Goal: Task Accomplishment & Management: Manage account settings

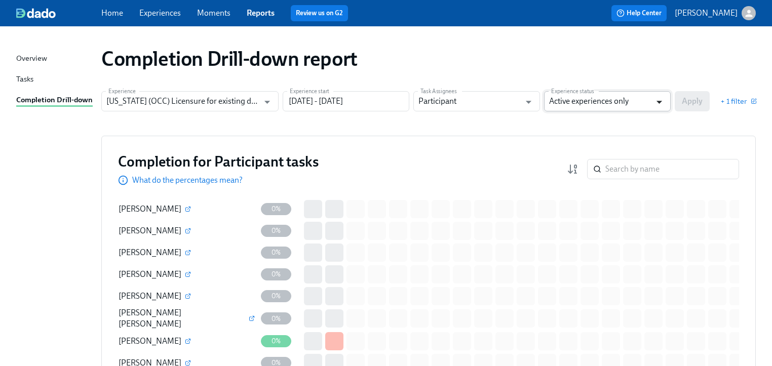
click at [659, 96] on icon "Open" at bounding box center [660, 102] width 14 height 14
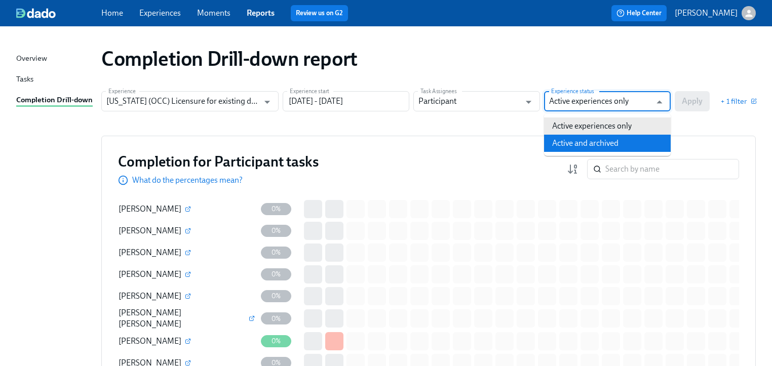
click at [622, 138] on li "Active and archived" at bounding box center [607, 143] width 127 height 17
type input "Active and archived"
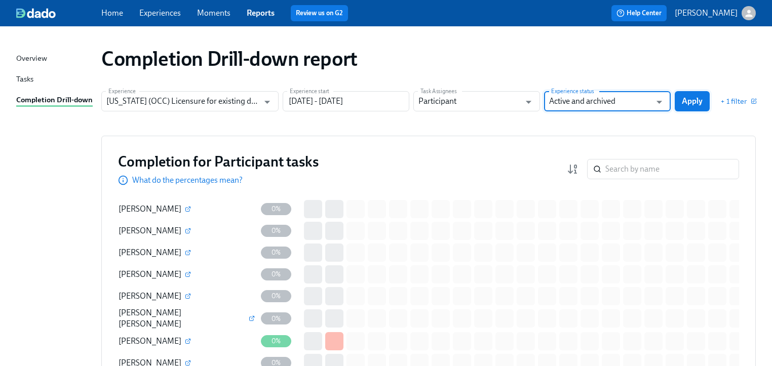
click at [681, 101] on button "Apply" at bounding box center [692, 101] width 35 height 20
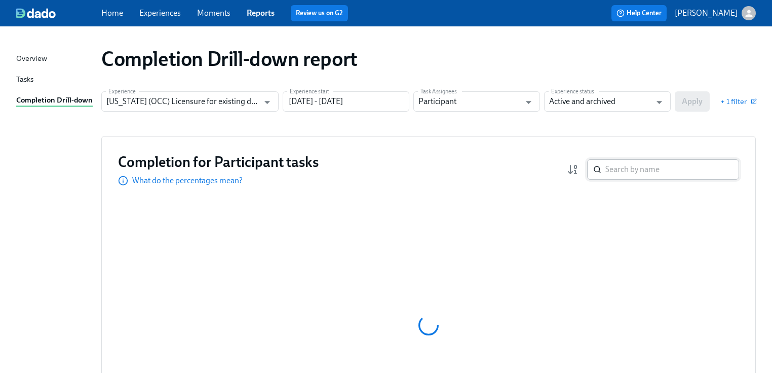
click at [626, 171] on input "search" at bounding box center [673, 169] width 134 height 20
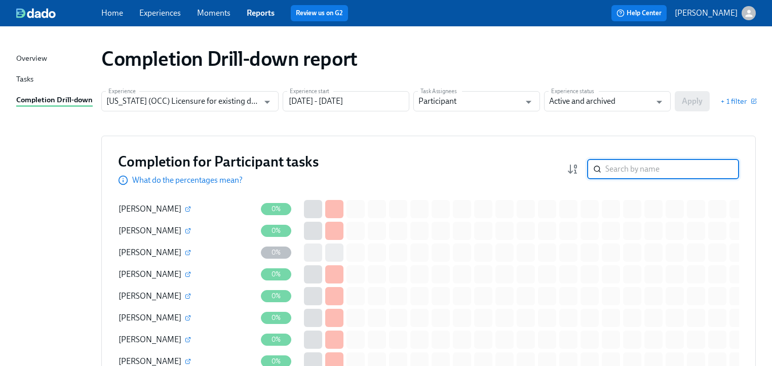
click at [626, 172] on input "search" at bounding box center [673, 169] width 134 height 20
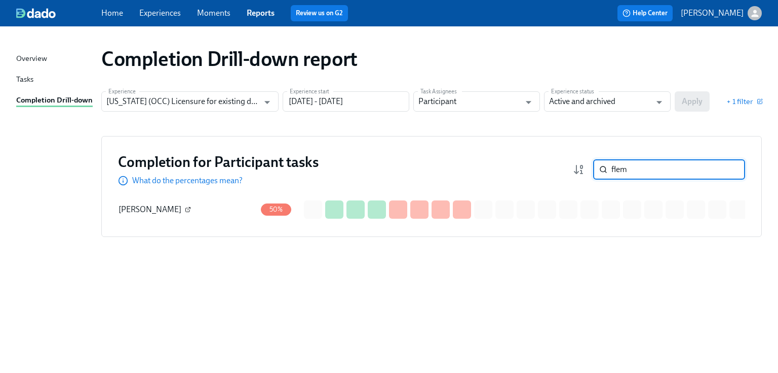
type input "flem"
click at [185, 209] on icon "button" at bounding box center [188, 209] width 6 height 6
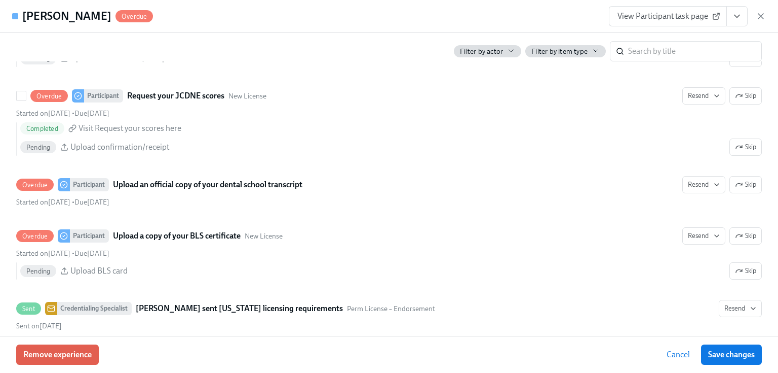
scroll to position [1581, 0]
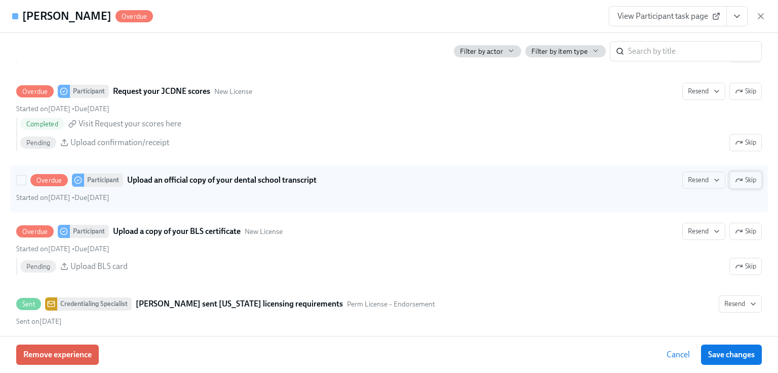
click at [741, 185] on span "Skip" at bounding box center [745, 180] width 21 height 10
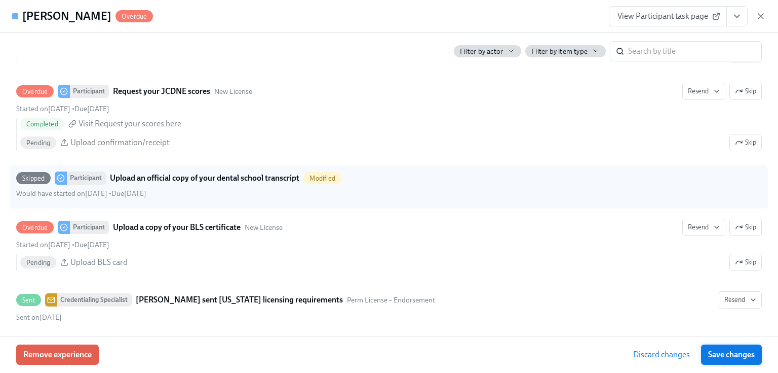
click at [729, 355] on span "Save changes" at bounding box center [732, 354] width 47 height 10
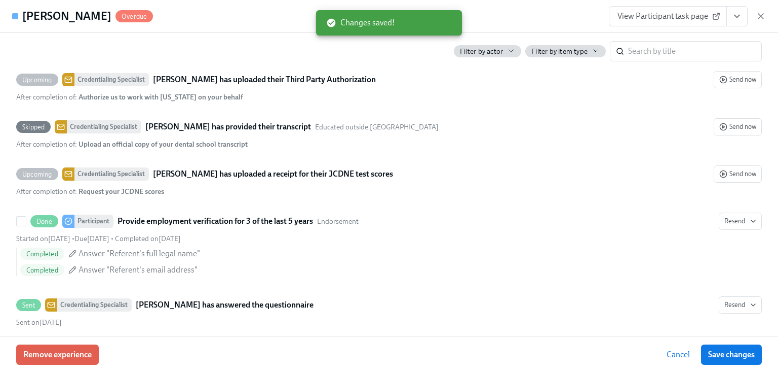
scroll to position [1906, 0]
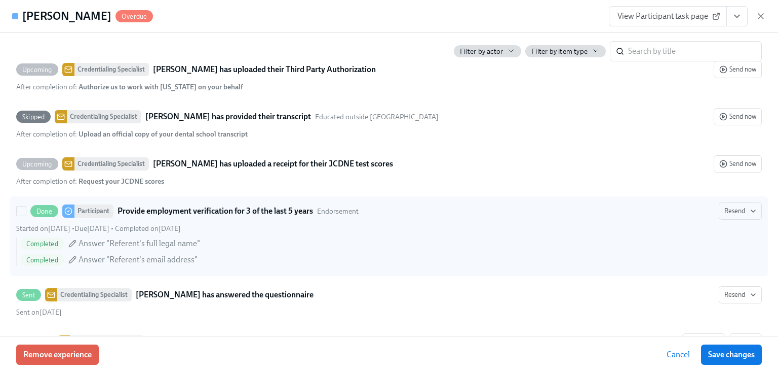
click at [273, 215] on strong "Provide employment verification for 3 of the last 5 years" at bounding box center [216, 211] width 196 height 12
click at [26, 215] on input "Done Participant Provide employment verification for 3 of the last 5 years Endo…" at bounding box center [21, 210] width 9 height 9
checkbox input "true"
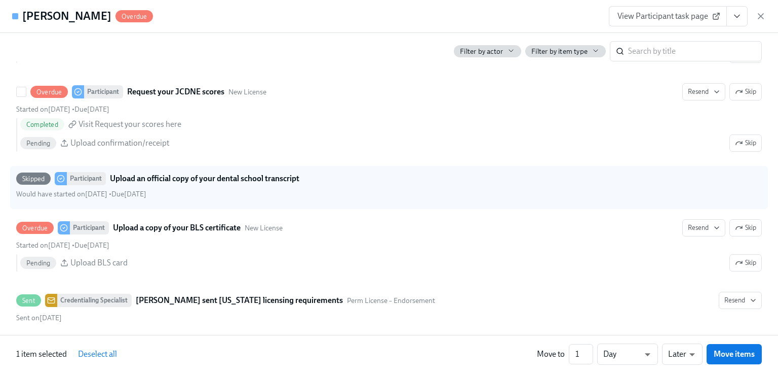
scroll to position [1419, 0]
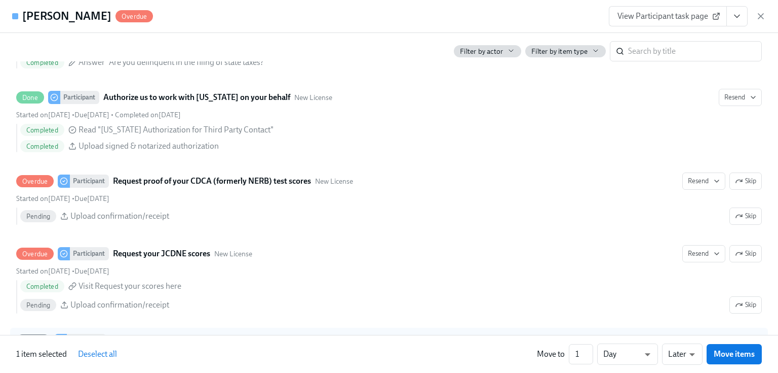
click at [671, 14] on span "View Participant task page" at bounding box center [668, 16] width 101 height 10
click at [739, 12] on icon "View task page" at bounding box center [737, 16] width 10 height 10
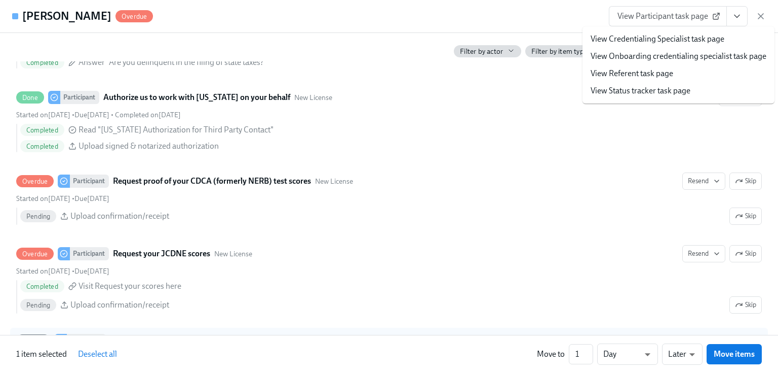
click at [633, 42] on link "View Credentialing Specialist task page" at bounding box center [658, 38] width 134 height 11
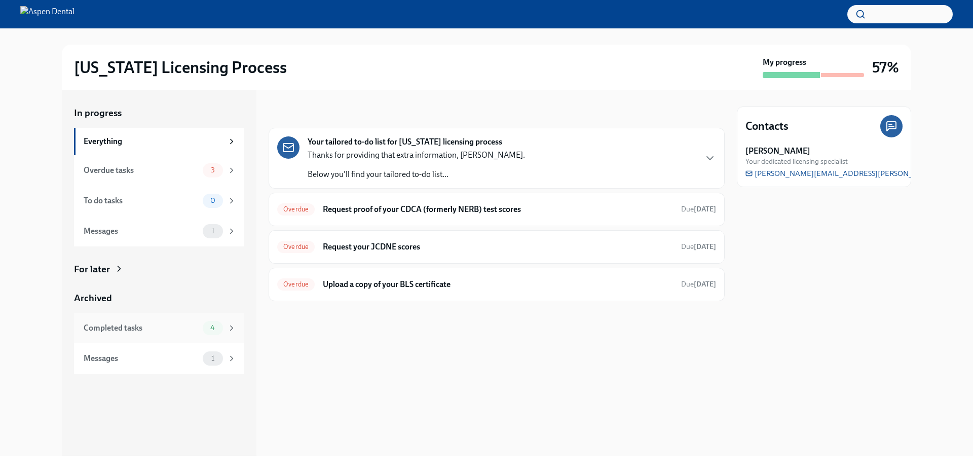
click at [110, 325] on div "Completed tasks" at bounding box center [141, 327] width 115 height 11
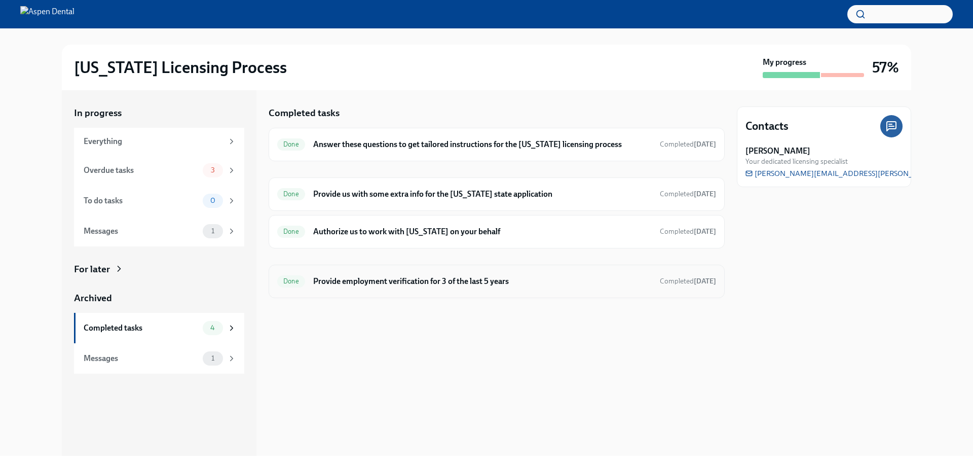
click at [365, 282] on h6 "Provide employment verification for 3 of the last 5 years" at bounding box center [482, 281] width 339 height 11
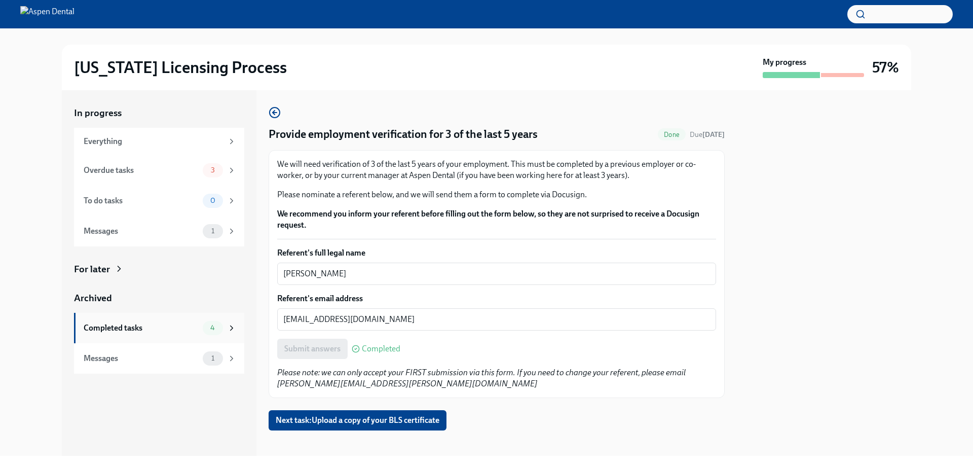
click at [101, 327] on div "Completed tasks" at bounding box center [141, 327] width 115 height 11
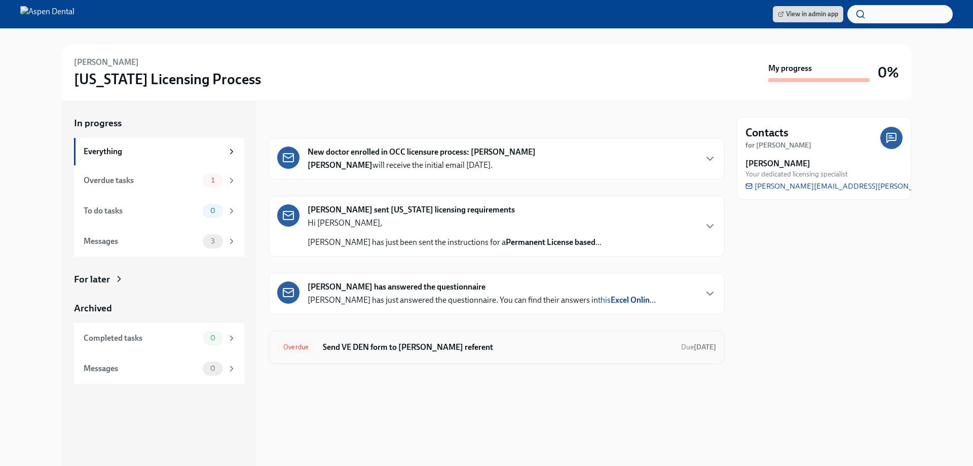
click at [396, 345] on h6 "Send VE DEN form to [PERSON_NAME] referent" at bounding box center [498, 347] width 350 height 11
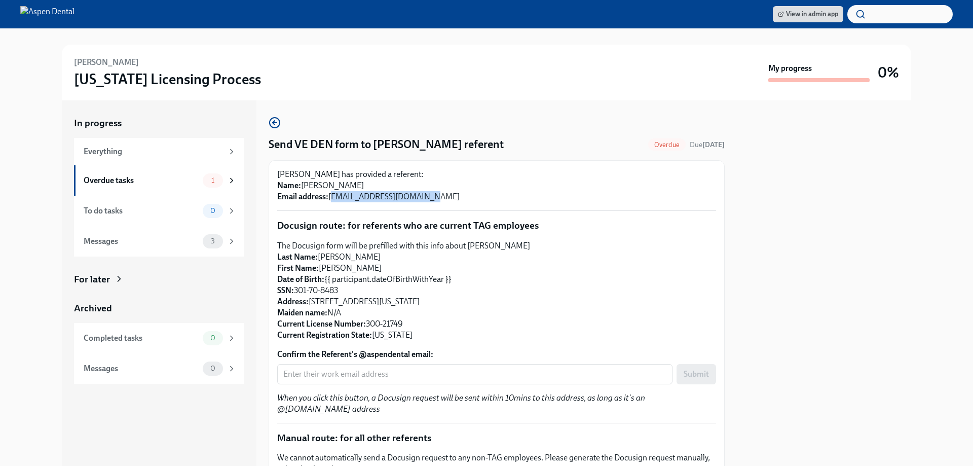
drag, startPoint x: 332, startPoint y: 197, endPoint x: 425, endPoint y: 197, distance: 93.3
click at [425, 197] on p "Dr Courtney Fleming has provided a referent: Name: cathy ellwood Email address:…" at bounding box center [496, 185] width 439 height 33
copy p "cellwood@puresmiles.com"
click at [116, 332] on div "Completed tasks" at bounding box center [141, 337] width 115 height 11
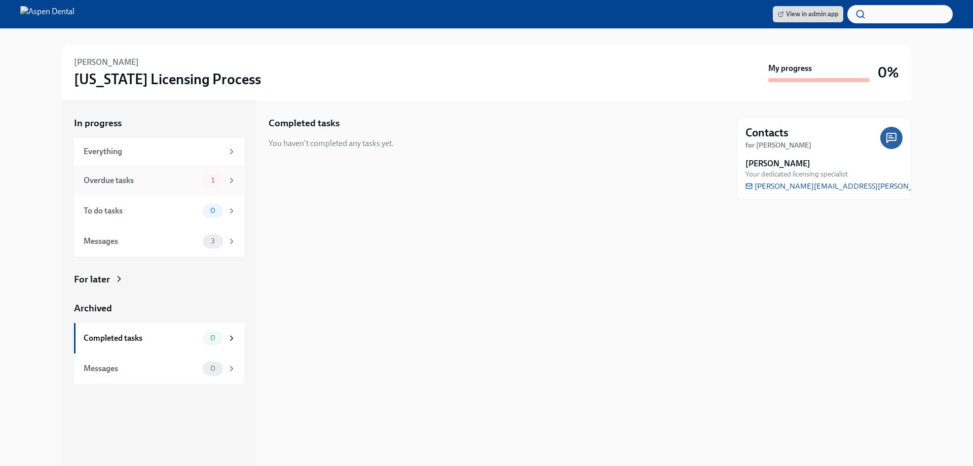
click at [98, 185] on div "Overdue tasks" at bounding box center [141, 180] width 115 height 11
click at [83, 212] on div "To do tasks 0" at bounding box center [159, 211] width 170 height 30
